Goal: Task Accomplishment & Management: Manage account settings

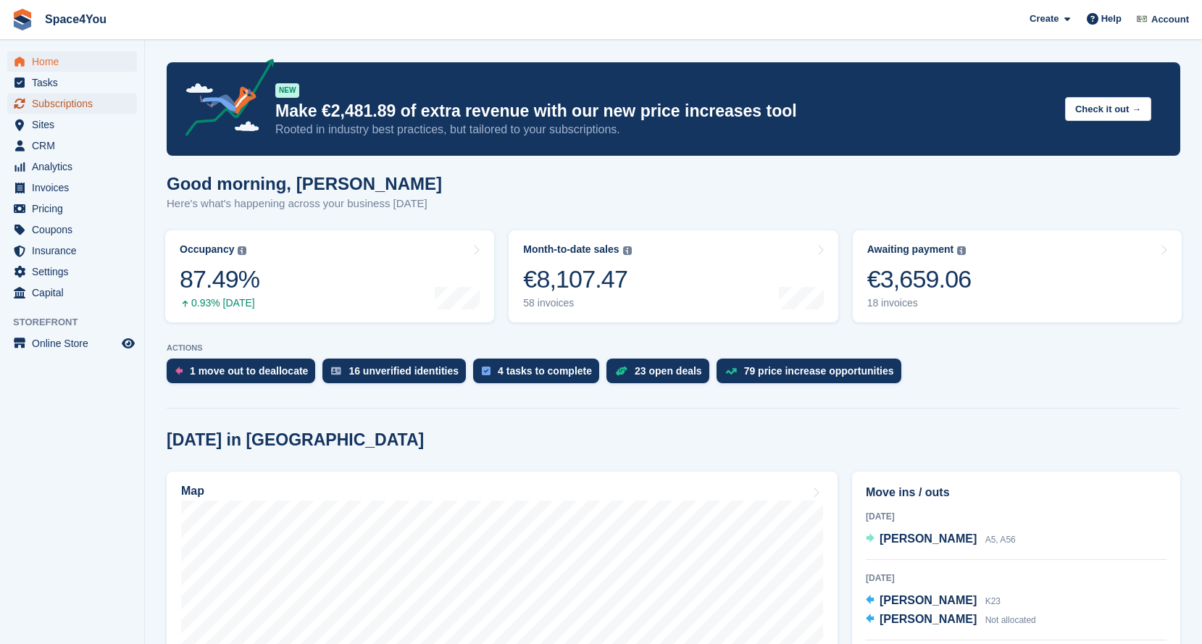
click at [78, 109] on span "Subscriptions" at bounding box center [75, 103] width 87 height 20
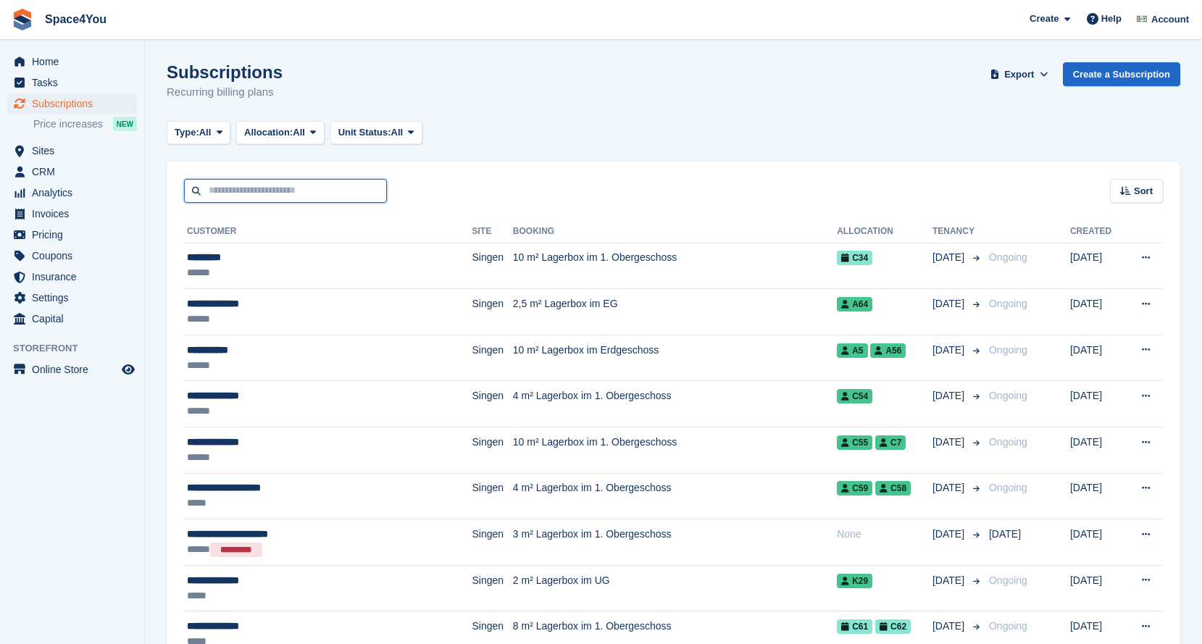
click at [273, 183] on input "text" at bounding box center [285, 191] width 203 height 24
paste input "******"
type input "******"
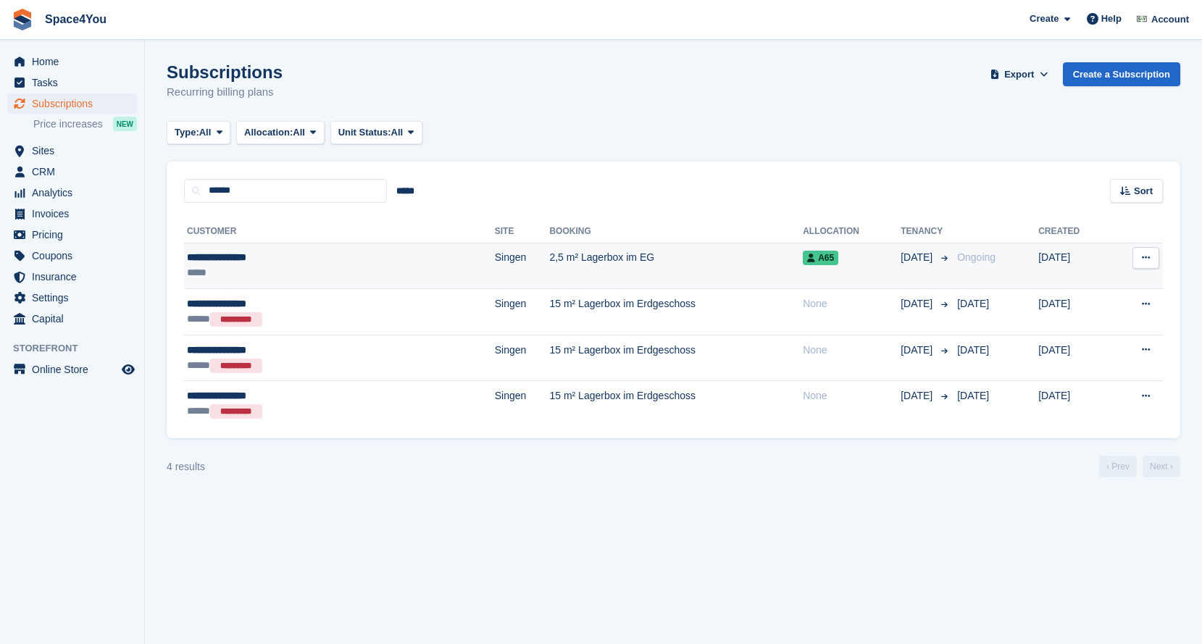
click at [315, 267] on div "*****" at bounding box center [275, 272] width 176 height 15
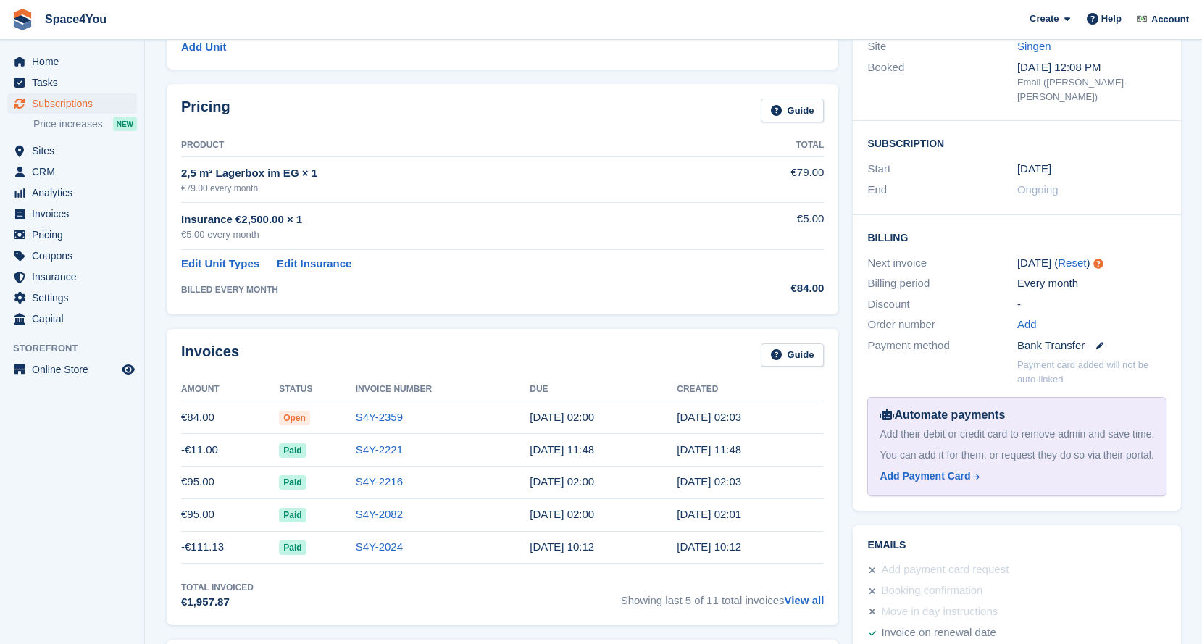
scroll to position [187, 0]
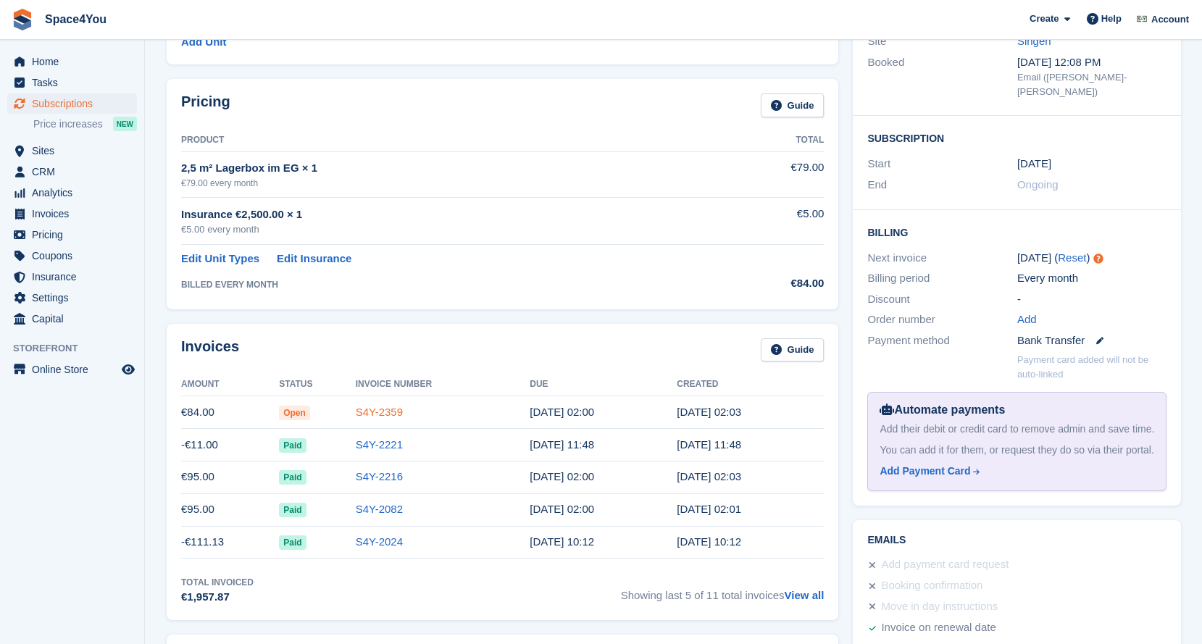
click at [379, 416] on link "S4Y-2359" at bounding box center [379, 412] width 47 height 12
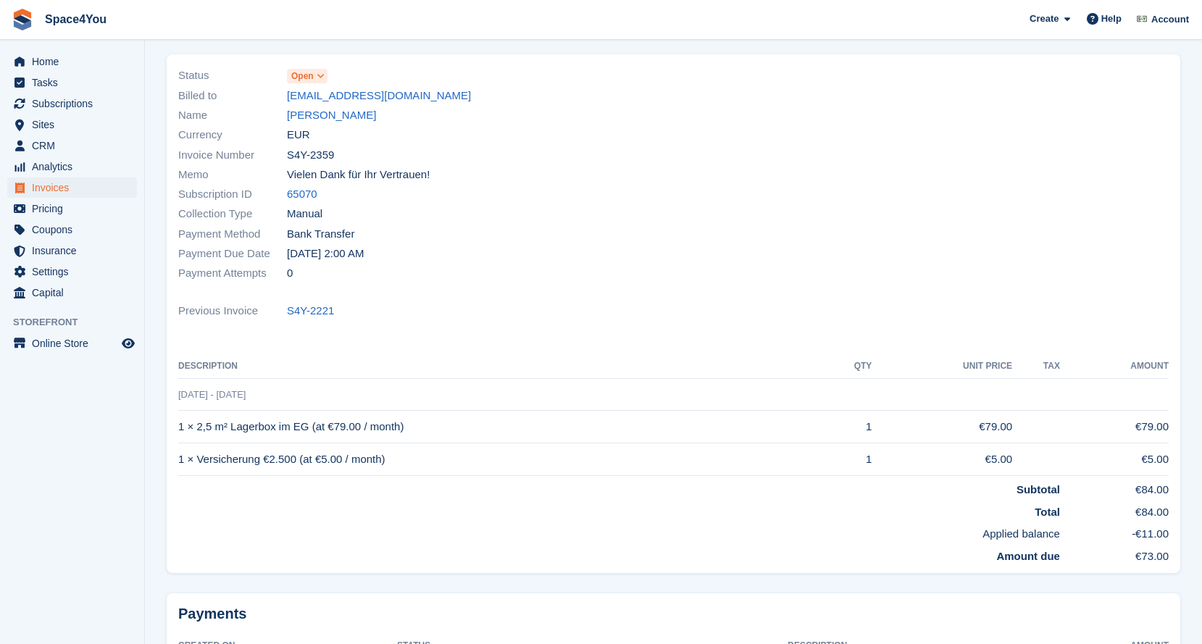
scroll to position [83, 0]
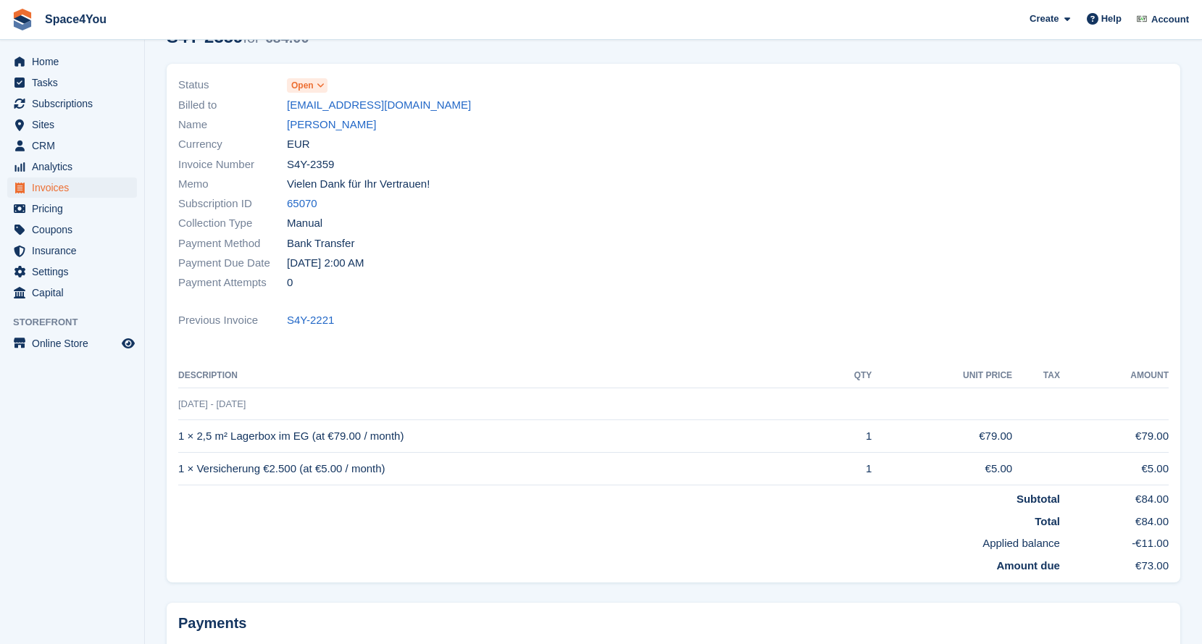
click at [318, 88] on icon at bounding box center [321, 85] width 8 height 9
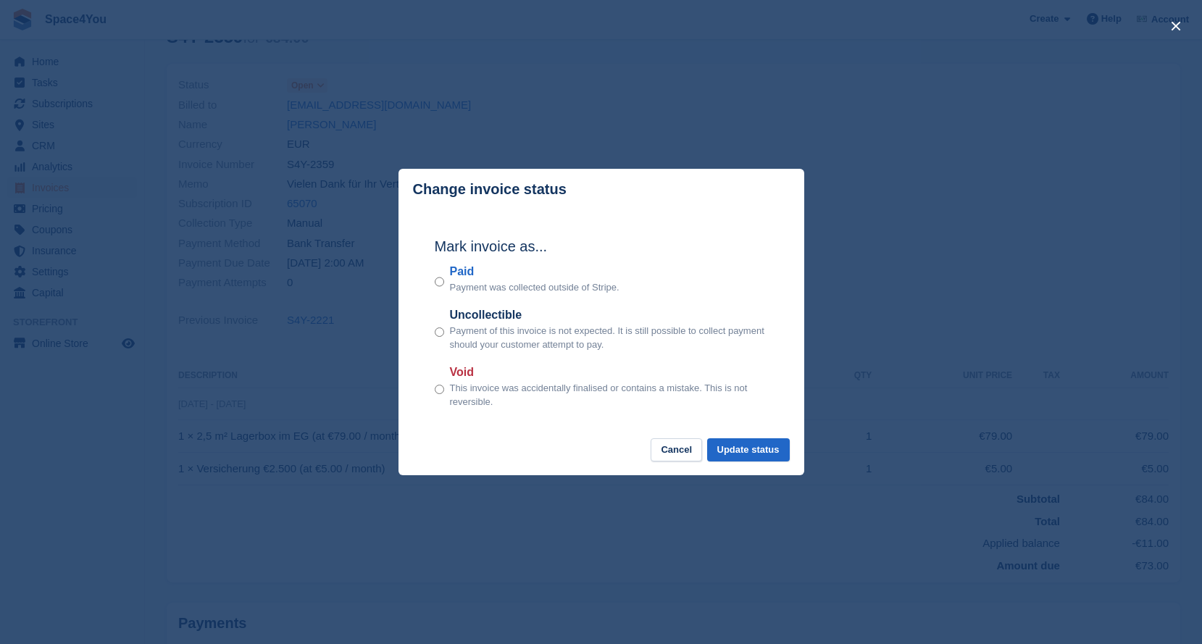
click at [321, 86] on div "close" at bounding box center [601, 322] width 1202 height 644
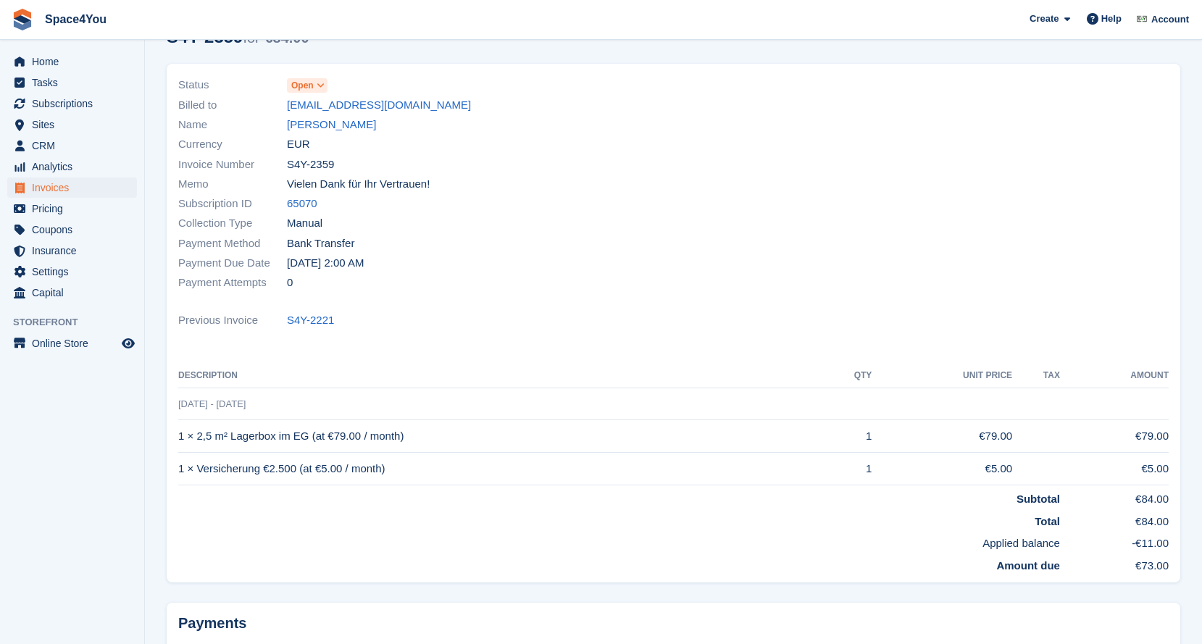
click at [314, 86] on span "Open" at bounding box center [307, 85] width 41 height 14
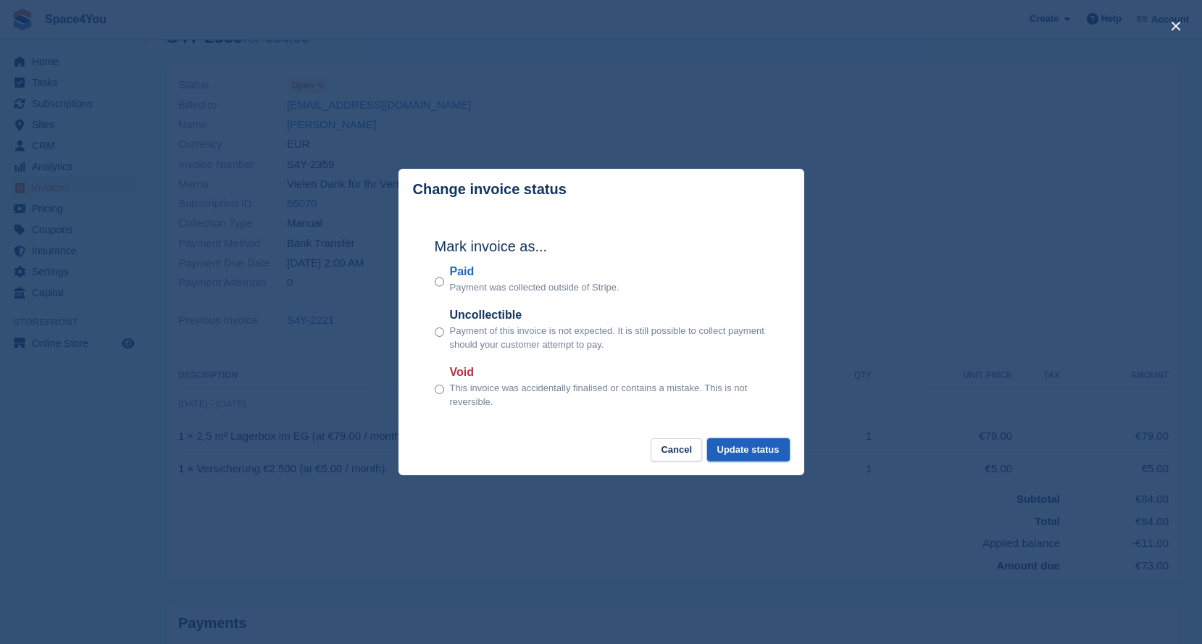
click at [746, 451] on button "Update status" at bounding box center [748, 450] width 83 height 24
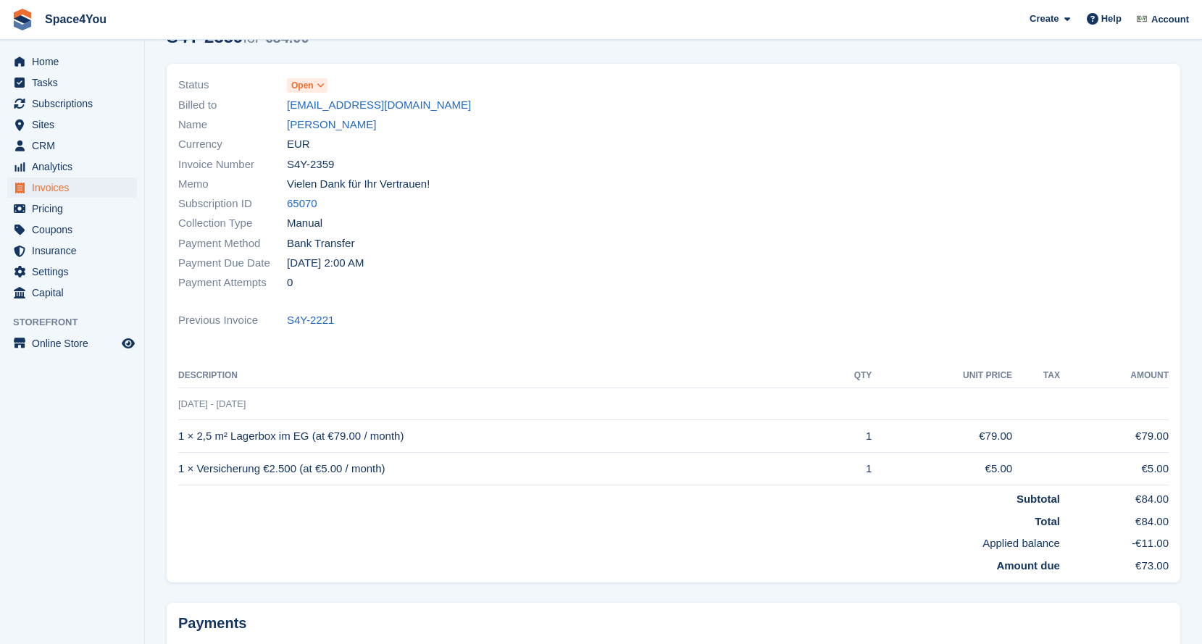
scroll to position [0, 0]
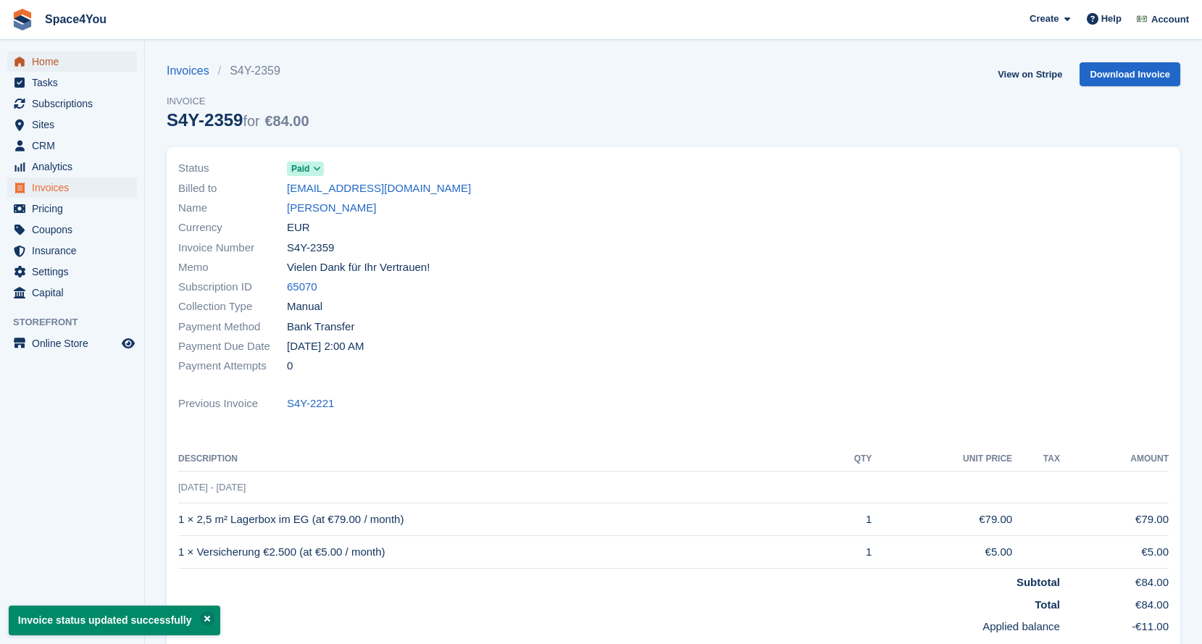
click at [45, 52] on span "Home" at bounding box center [75, 61] width 87 height 20
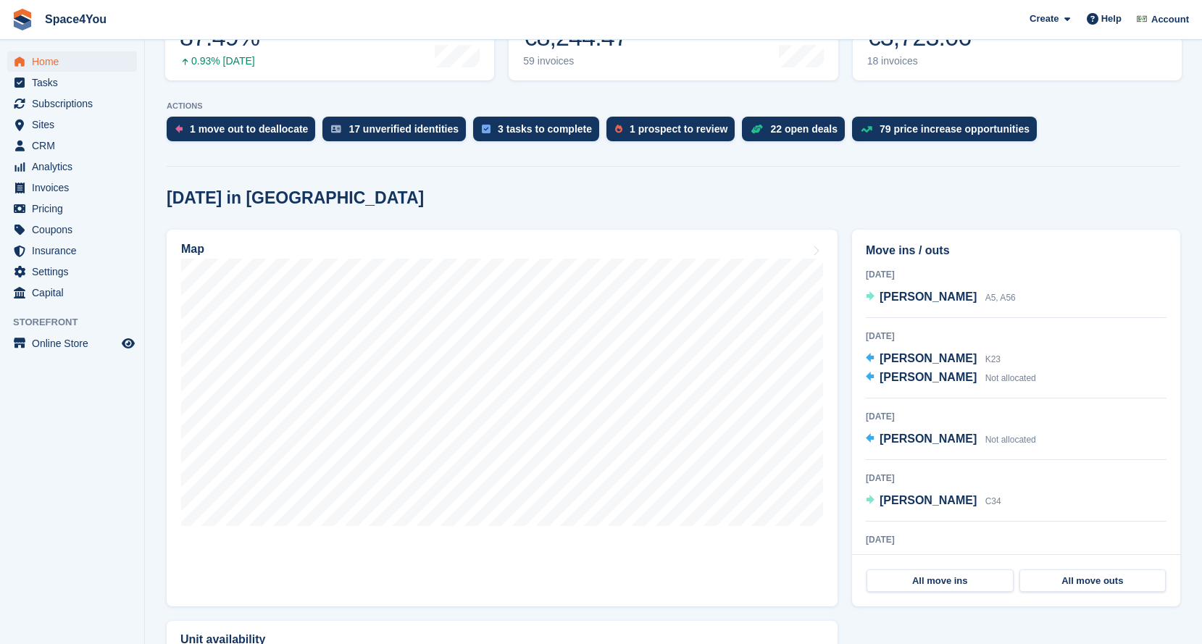
scroll to position [244, 0]
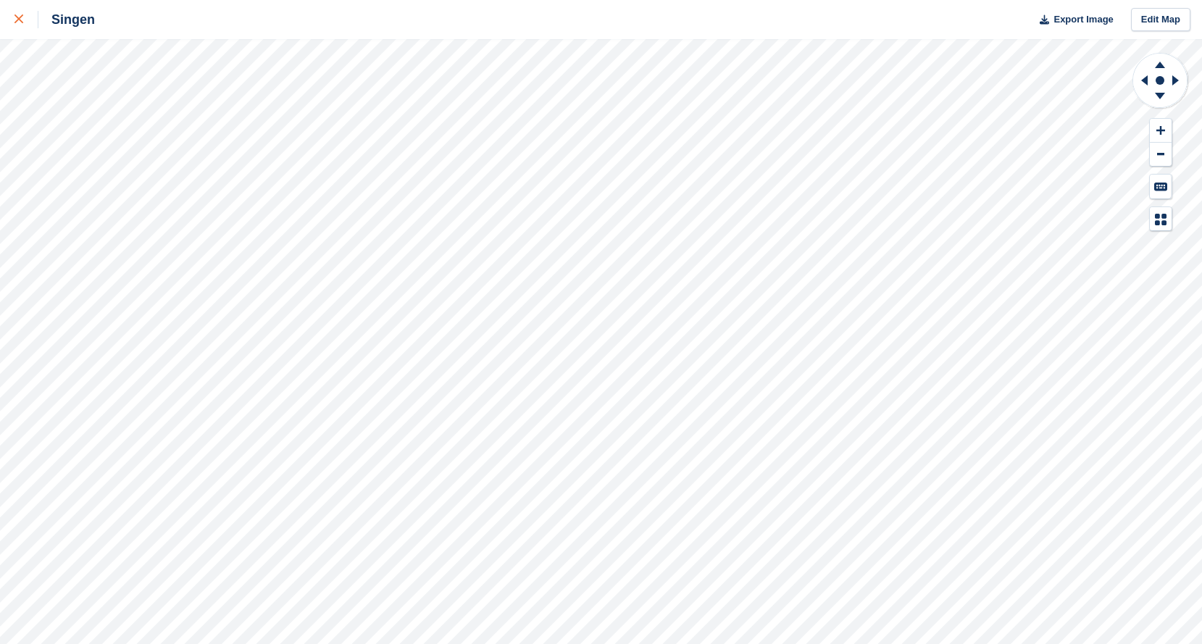
click at [18, 30] on link at bounding box center [19, 19] width 38 height 39
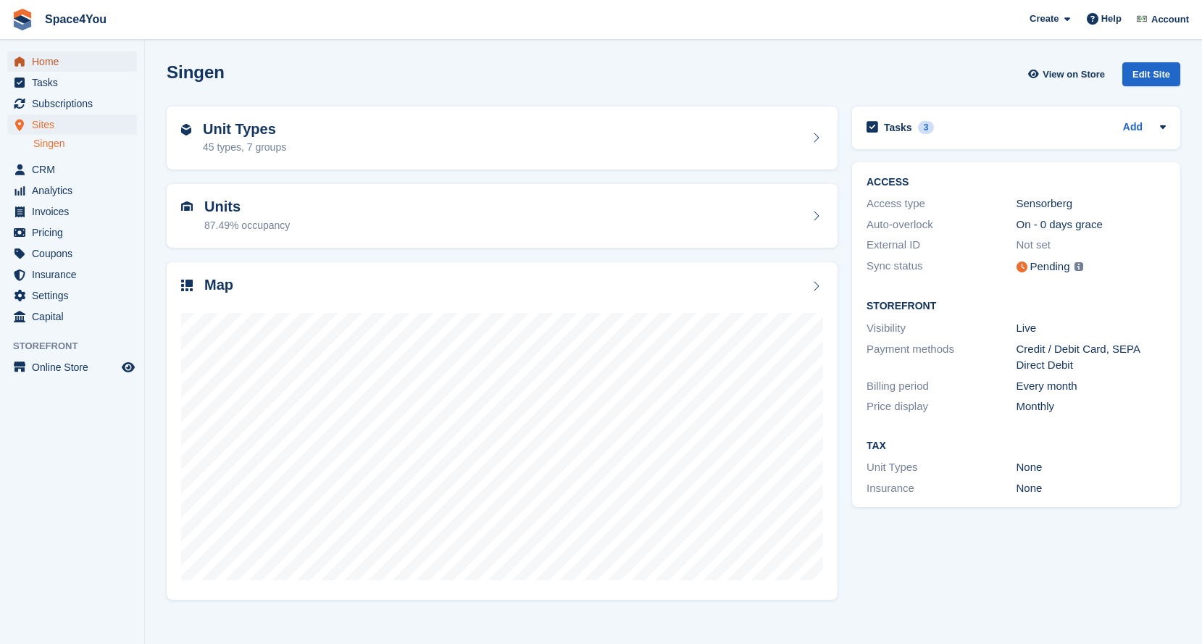
click at [59, 64] on span "Home" at bounding box center [75, 61] width 87 height 20
